Goal: Navigation & Orientation: Find specific page/section

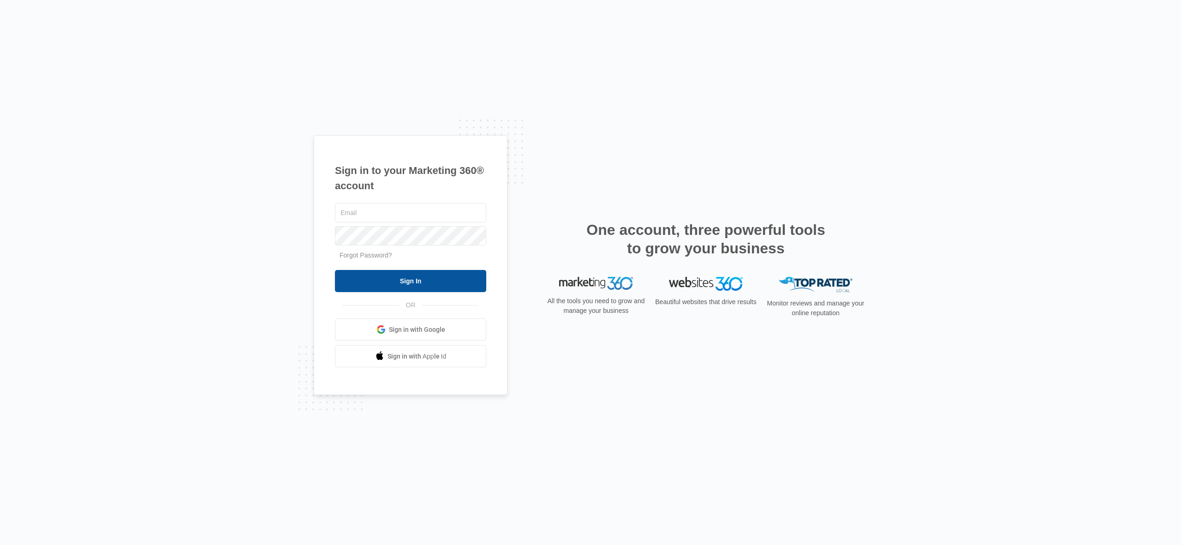
type input "devon@randyrosstennis.com"
click at [423, 284] on input "Sign In" at bounding box center [410, 281] width 151 height 22
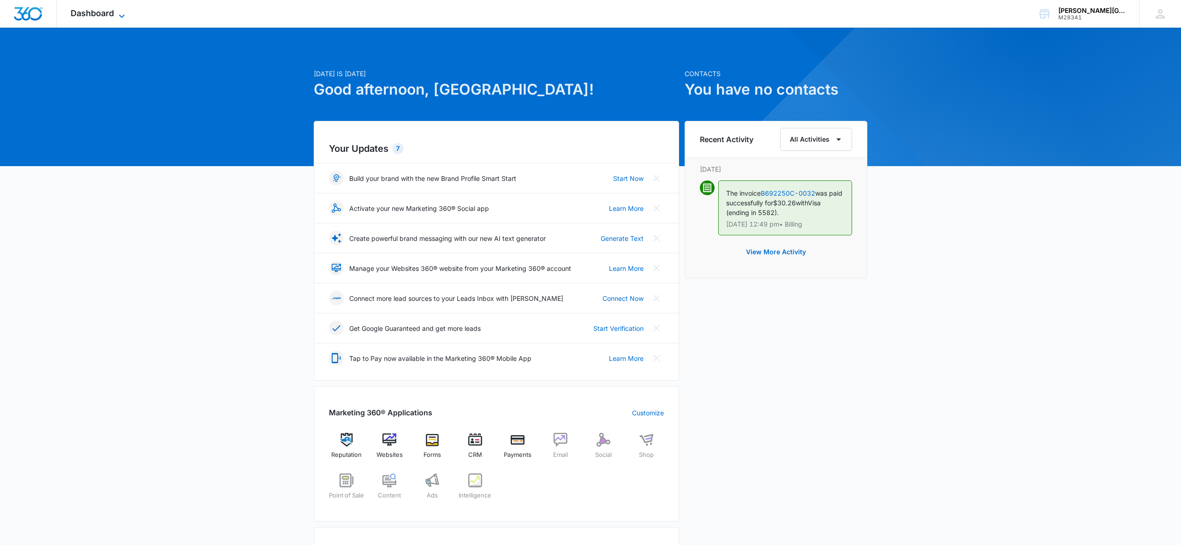
click at [108, 10] on span "Dashboard" at bounding box center [92, 13] width 43 height 10
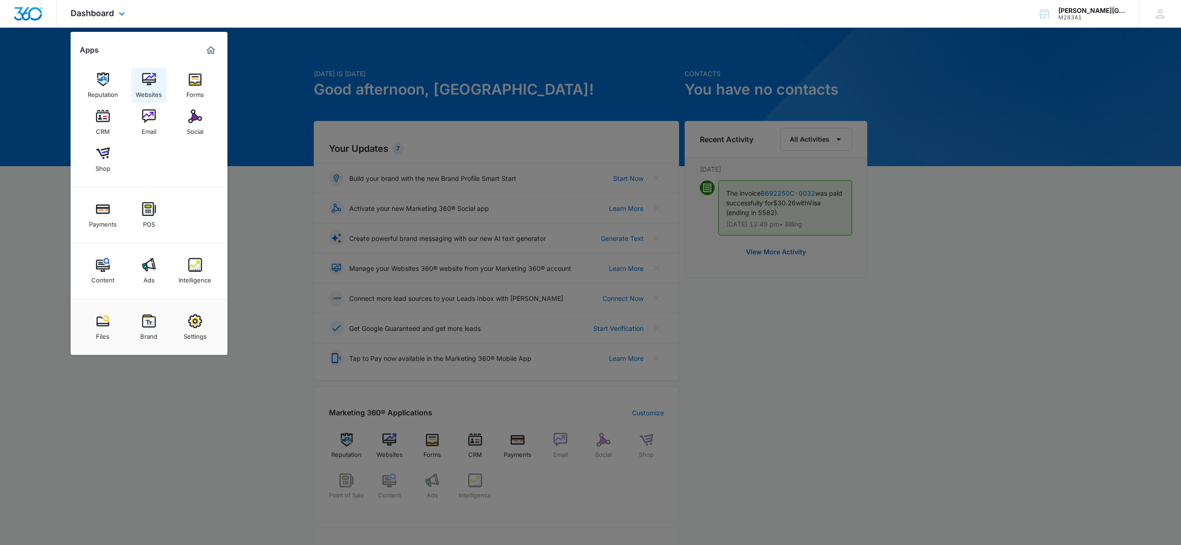
click at [154, 87] on div "Websites" at bounding box center [149, 92] width 26 height 12
